Goal: Communication & Community: Answer question/provide support

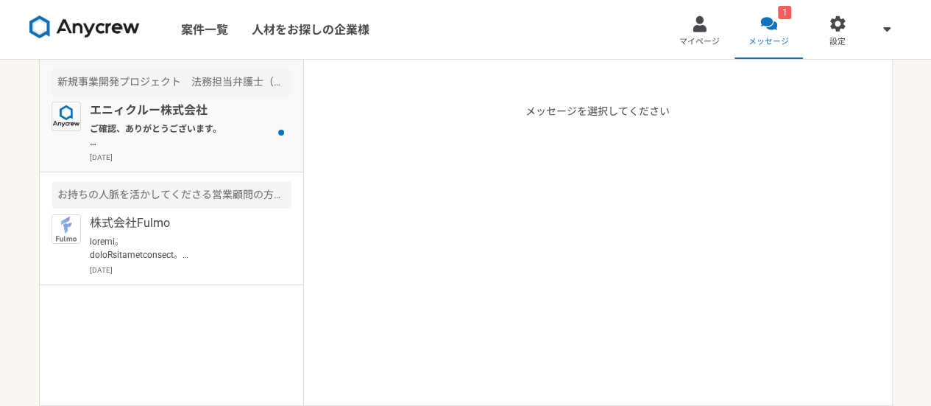
click at [213, 113] on p "エニィクルー株式会社" at bounding box center [181, 111] width 182 height 18
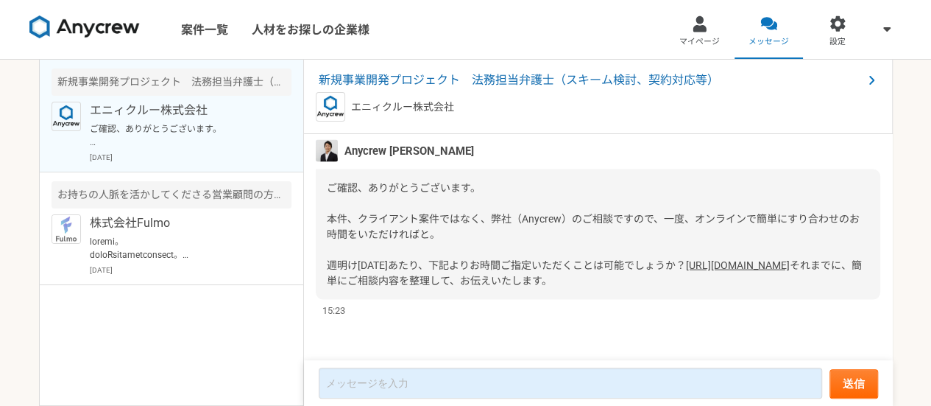
scroll to position [1592, 0]
click at [686, 258] on link "[URL][DOMAIN_NAME]" at bounding box center [738, 264] width 104 height 12
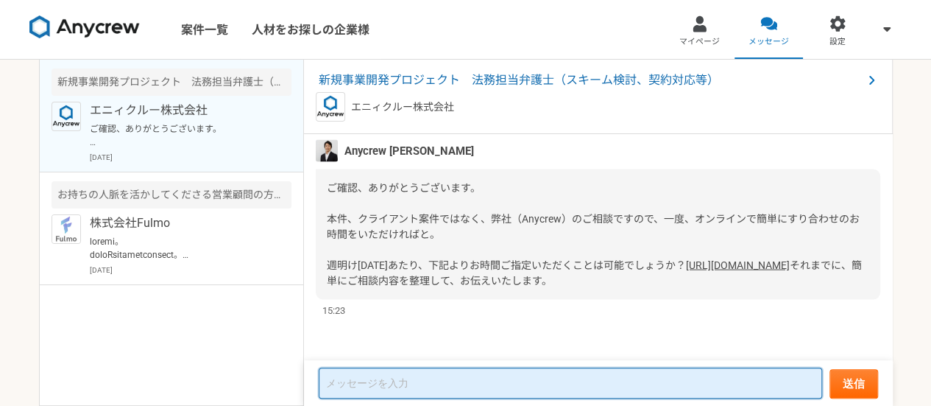
click at [545, 380] on textarea at bounding box center [571, 382] width 504 height 31
type textarea "し"
type textarea "貴"
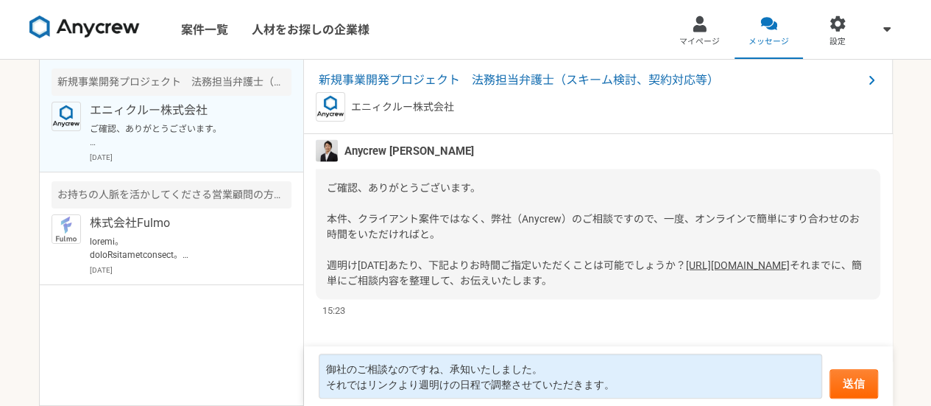
click at [390, 318] on div "[DATE] Anycrew [PERSON_NAME] 承知しました、ありがとうございます。 では、一旦[PERSON_NAME]さんにも確認を取り、契約書…" at bounding box center [598, 247] width 589 height 227
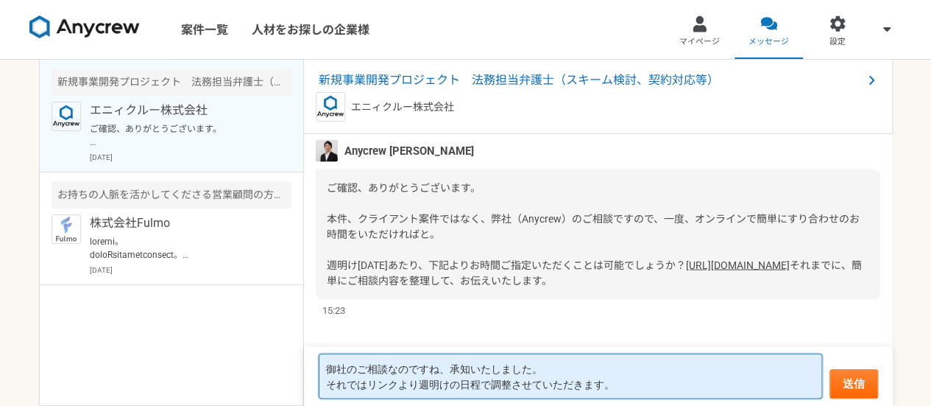
click at [635, 385] on textarea "御社のご相談なのですね、承知いたしました。 それではリンクより週明けの日程で調整させていただきます。" at bounding box center [571, 375] width 504 height 45
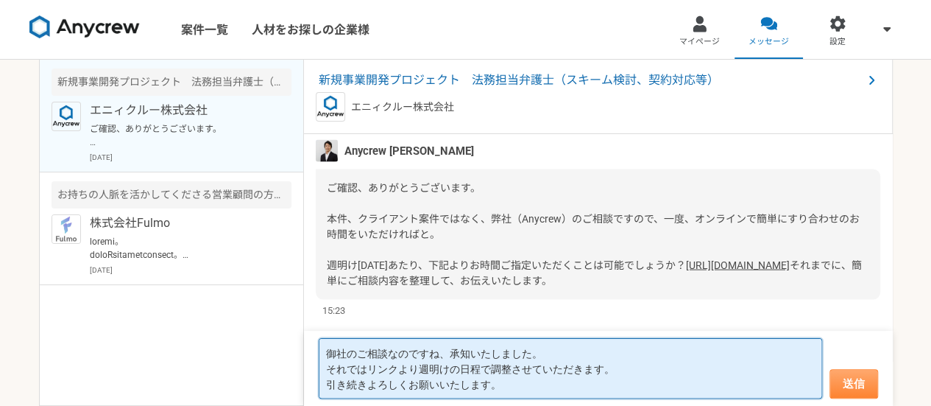
type textarea "御社のご相談なのですね、承知いたしました。 それではリンクより週明けの日程で調整させていただきます。 引き続きよろしくお願いいたします。"
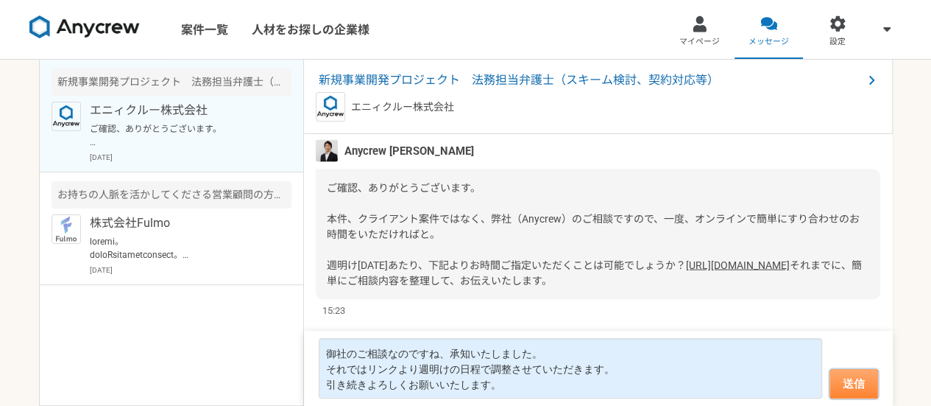
click at [872, 380] on button "送信" at bounding box center [854, 383] width 49 height 29
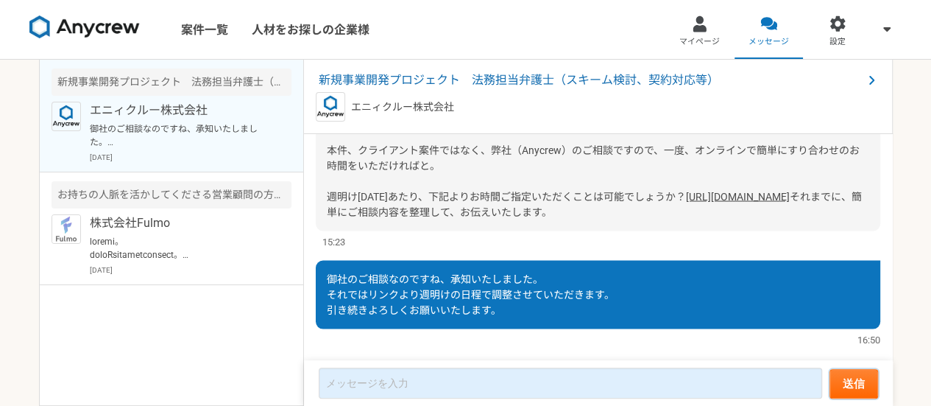
scroll to position [1546, 0]
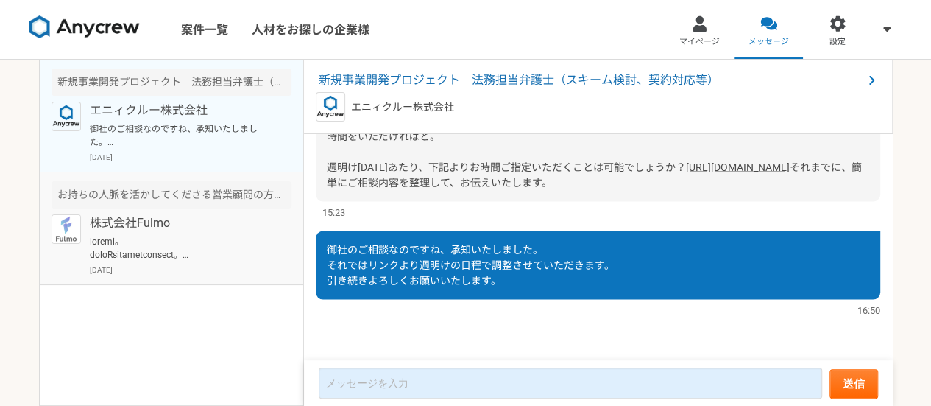
click at [169, 222] on p "株式会社Fulmo" at bounding box center [181, 223] width 182 height 18
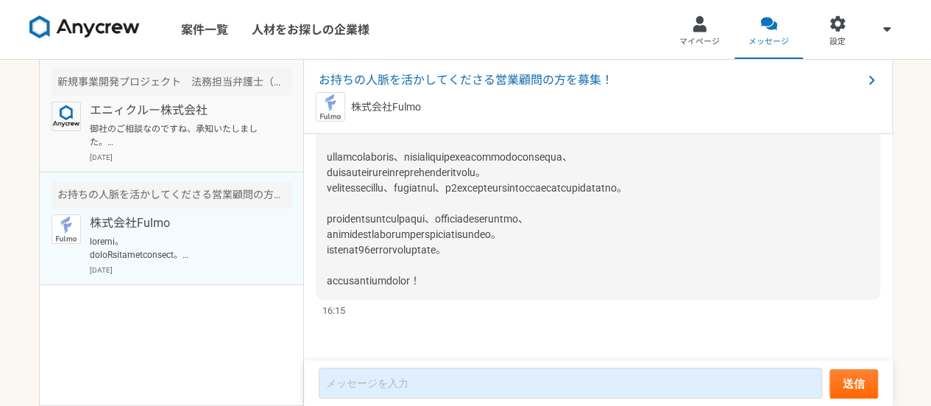
click at [169, 139] on p "御社のご相談なのですね、承知いたしました。 それではリンクより週明けの日程で調整させていただきます。 引き続きよろしくお願いいたします。" at bounding box center [181, 135] width 182 height 27
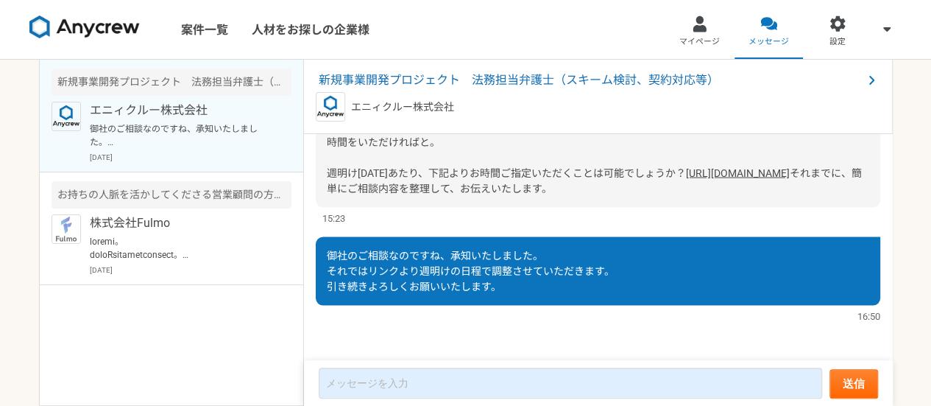
scroll to position [1546, 0]
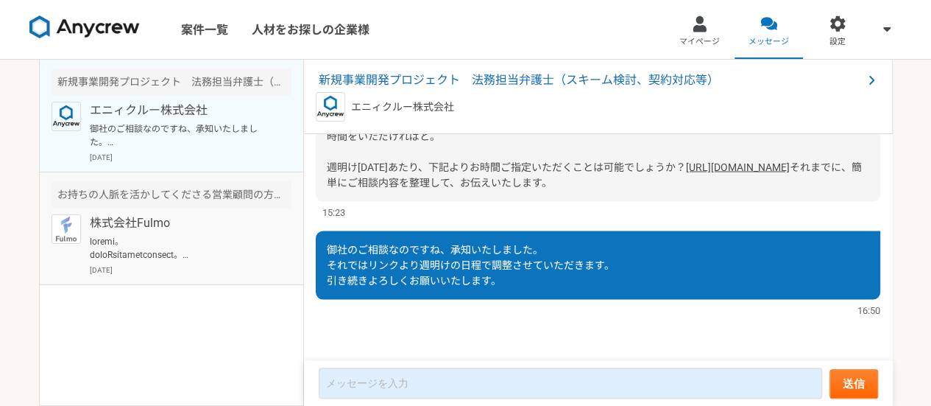
click at [232, 199] on div "お持ちの人脈を活かしてくださる営業顧問の方を募集！" at bounding box center [172, 194] width 240 height 27
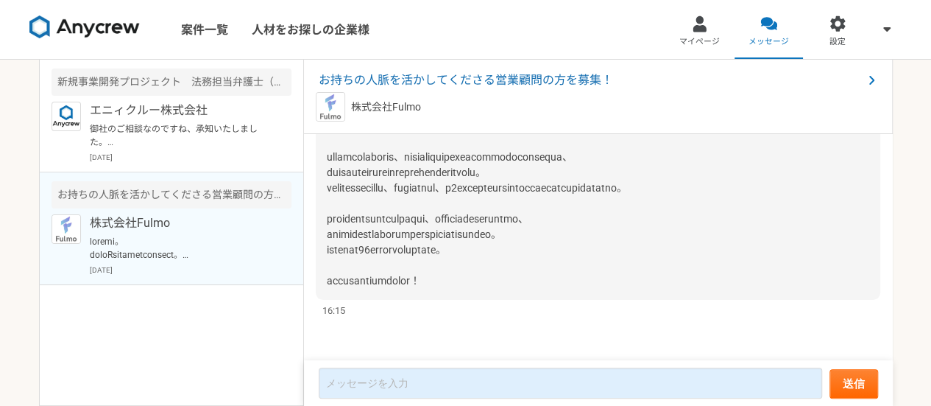
scroll to position [190, 0]
click at [178, 152] on p "[DATE]" at bounding box center [191, 157] width 202 height 11
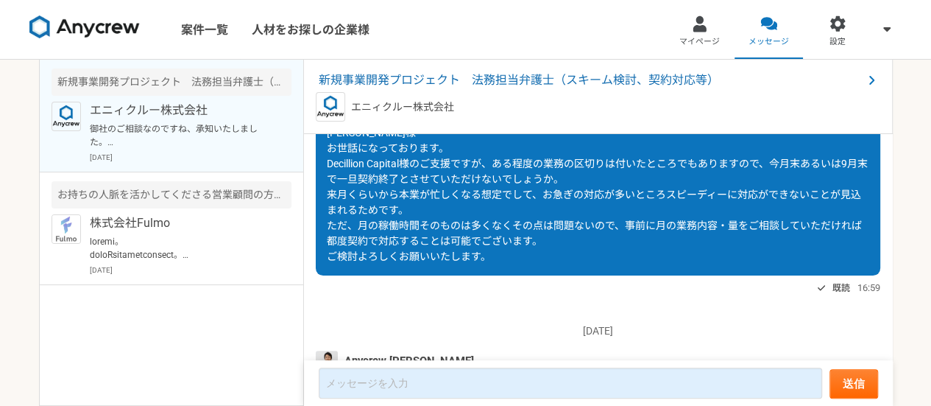
scroll to position [1546, 0]
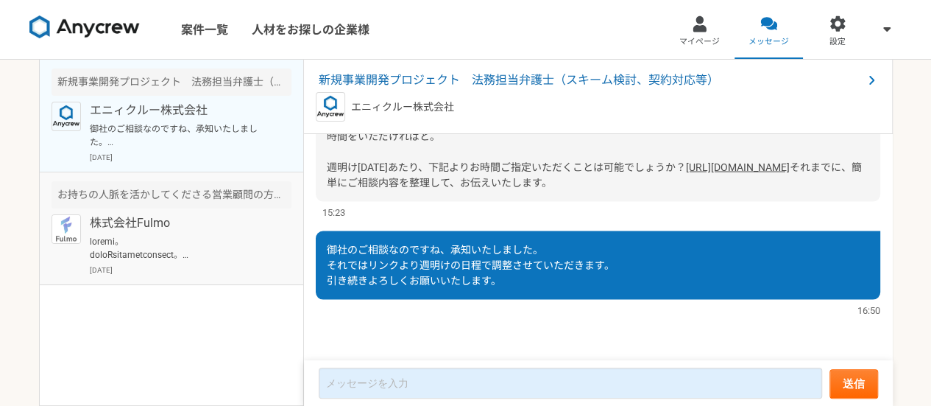
click at [191, 194] on div "お持ちの人脈を活かしてくださる営業顧問の方を募集！" at bounding box center [172, 194] width 240 height 27
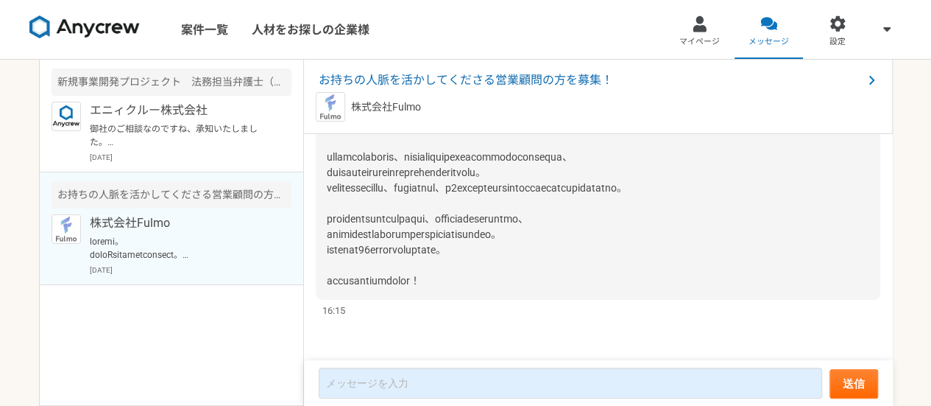
scroll to position [190, 0]
